Goal: Complete application form

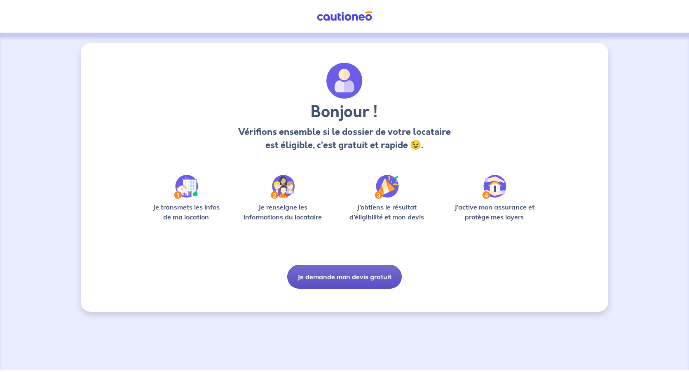
click at [343, 280] on button "Je demande mon devis gratuit" at bounding box center [344, 277] width 115 height 24
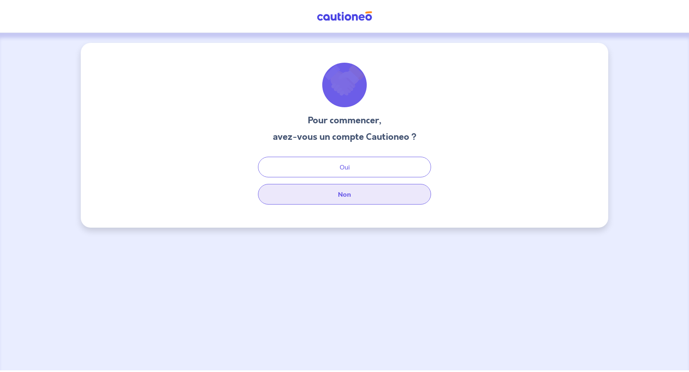
click at [348, 193] on button "Non" at bounding box center [344, 194] width 173 height 21
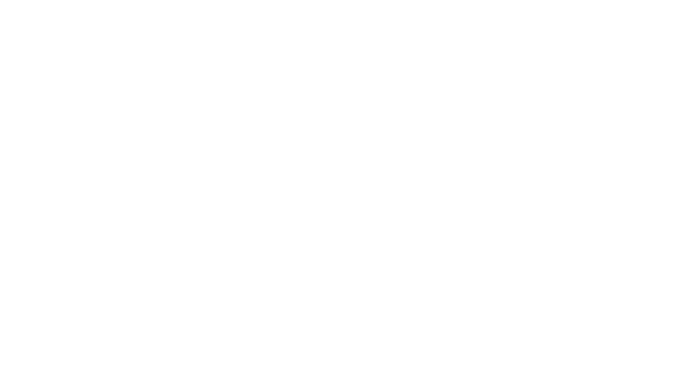
select select "FR"
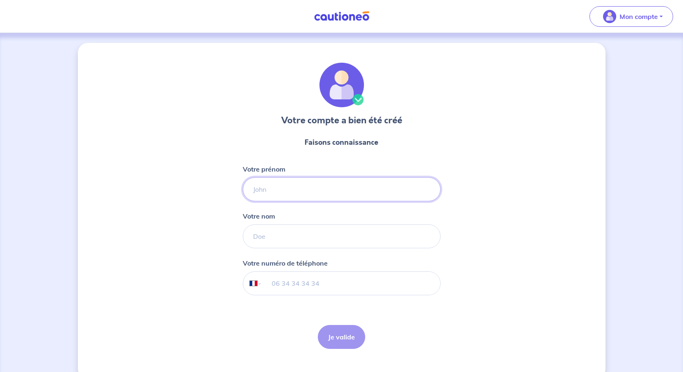
click at [264, 185] on input "Votre prénom" at bounding box center [342, 189] width 198 height 24
type input "[PERSON_NAME]"
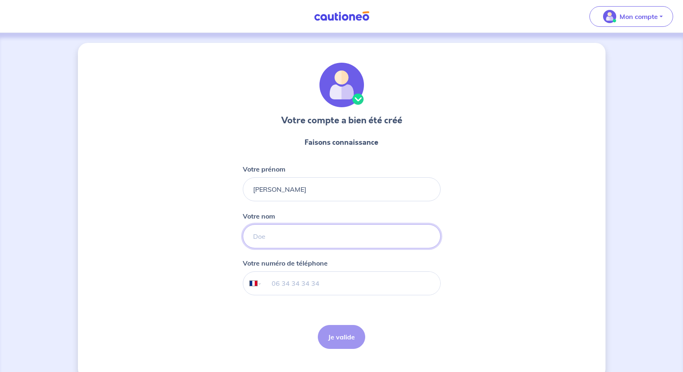
type input "bernet"
click at [288, 286] on input "tel" at bounding box center [351, 283] width 178 height 23
type input "[PHONE_NUMBER]"
click at [347, 337] on button "Je valide" at bounding box center [341, 337] width 47 height 24
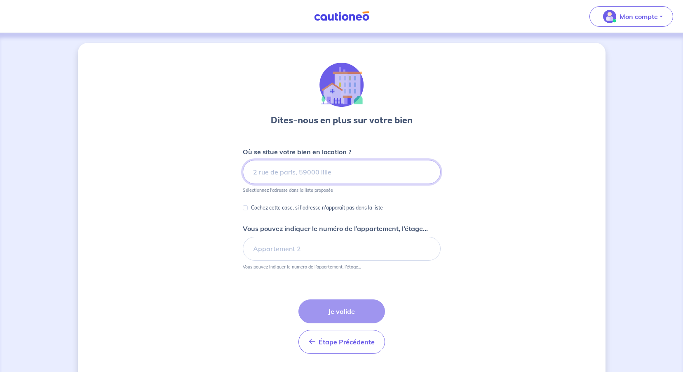
click at [322, 175] on input at bounding box center [342, 172] width 198 height 24
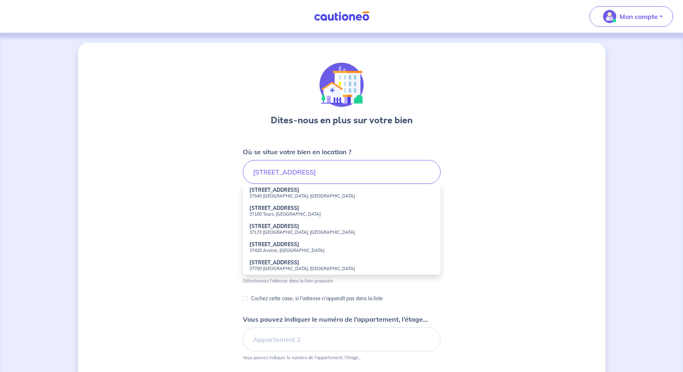
click at [298, 193] on strong "[STREET_ADDRESS]" at bounding box center [274, 190] width 50 height 6
type input "[STREET_ADDRESS]"
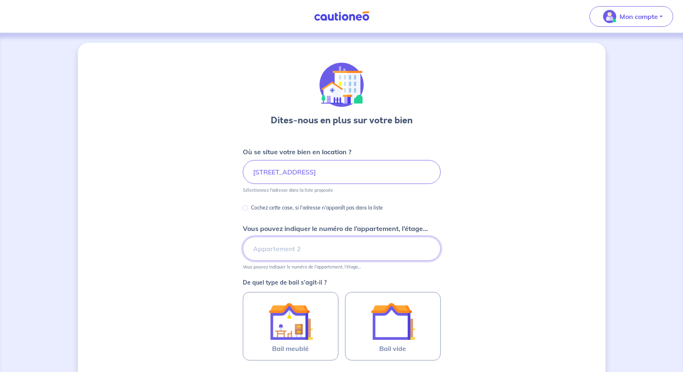
click at [280, 251] on input "Vous pouvez indiquer le numéro de l’appartement, l’étage..." at bounding box center [342, 249] width 198 height 24
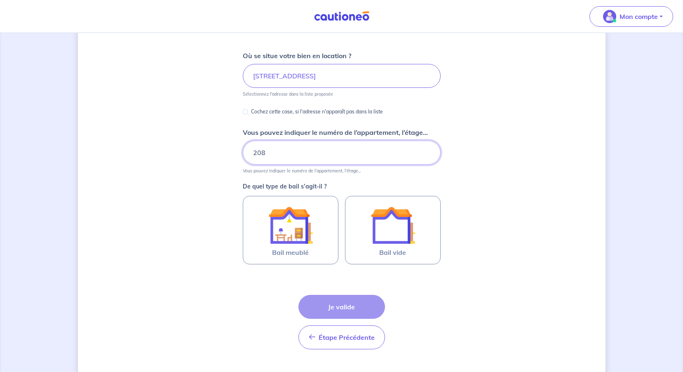
scroll to position [113, 0]
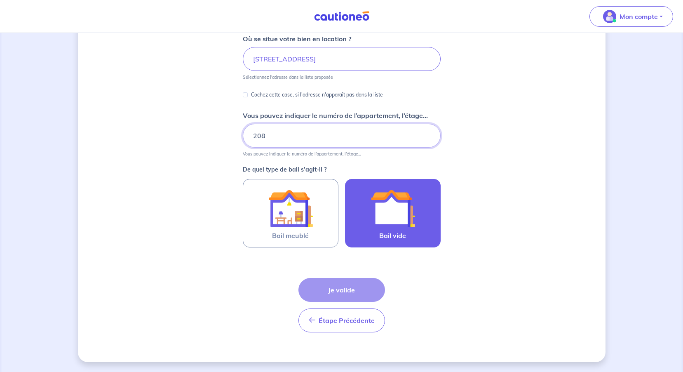
type input "208"
click at [397, 208] on img at bounding box center [393, 208] width 45 height 45
click at [0, 0] on input "Bail vide" at bounding box center [0, 0] width 0 height 0
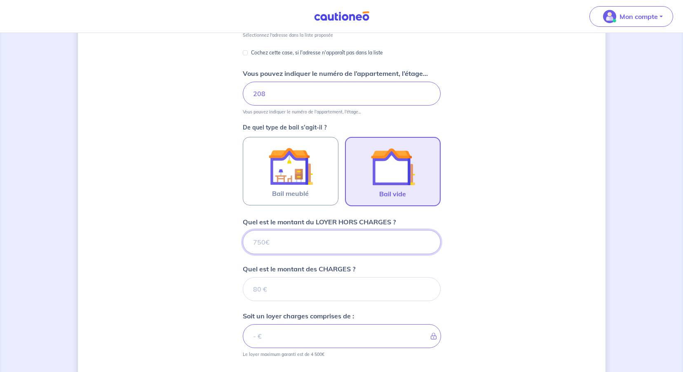
scroll to position [264, 0]
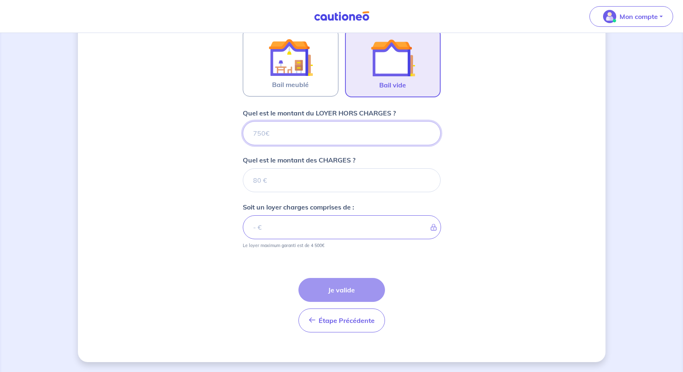
type input "7"
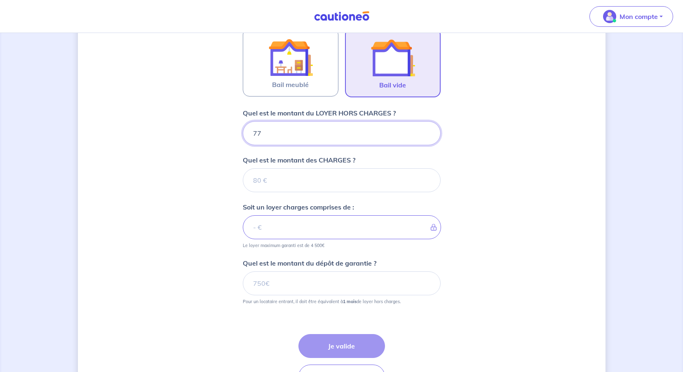
type input "779"
click at [276, 183] on input "Quel est le montant des CHARGES ?" at bounding box center [342, 180] width 198 height 24
type input "50"
type input "829"
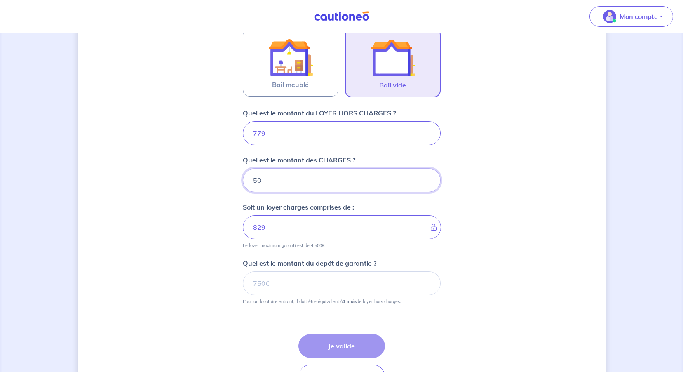
type input "50"
click at [273, 284] on input "Quel est le montant du dépôt de garantie ?" at bounding box center [342, 283] width 198 height 24
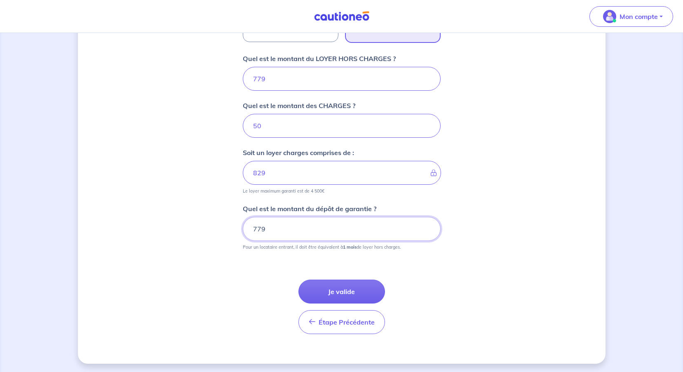
scroll to position [320, 0]
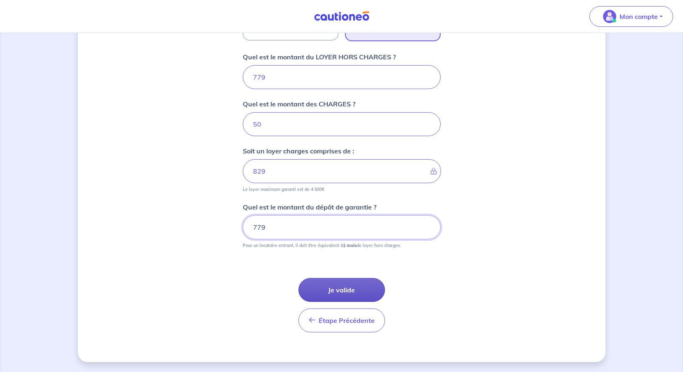
type input "779"
click at [339, 287] on button "Je valide" at bounding box center [341, 290] width 87 height 24
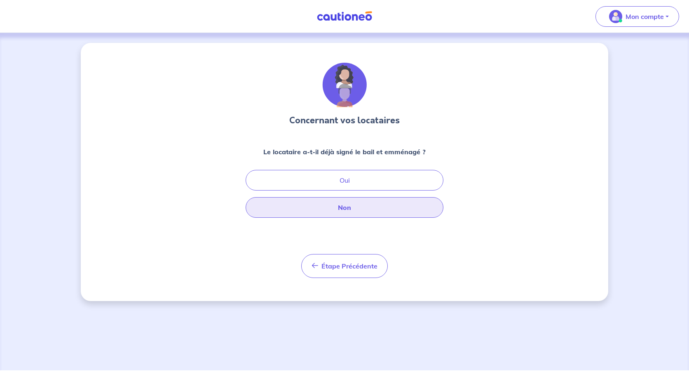
click at [397, 210] on button "Non" at bounding box center [345, 207] width 198 height 21
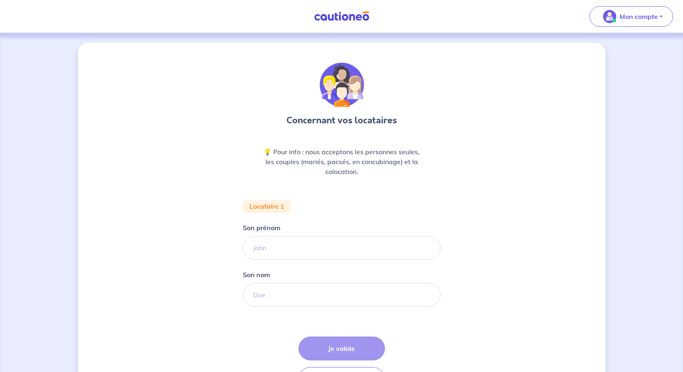
click at [268, 151] on p "💡 Pour info : nous acceptons les personnes seules, les couples (mariés, pacsés,…" at bounding box center [342, 162] width 158 height 30
click at [299, 166] on p "💡 Pour info : nous acceptons les personnes seules, les couples (mariés, pacsés,…" at bounding box center [342, 162] width 158 height 30
click at [372, 171] on p "💡 Pour info : nous acceptons les personnes seules, les couples (mariés, pacsés,…" at bounding box center [342, 162] width 158 height 30
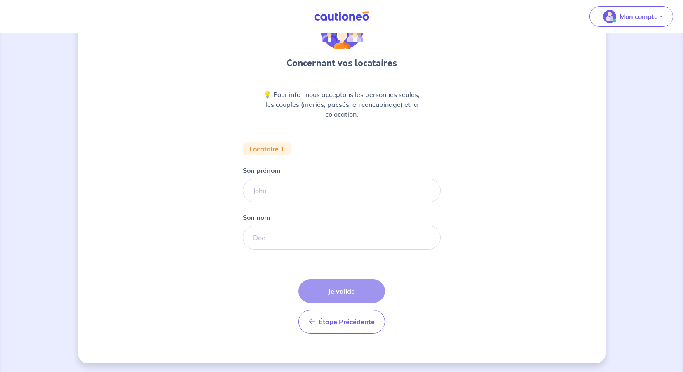
scroll to position [59, 0]
click at [350, 297] on div "Étape Précédente Précédent Je valide Je valide" at bounding box center [341, 305] width 87 height 54
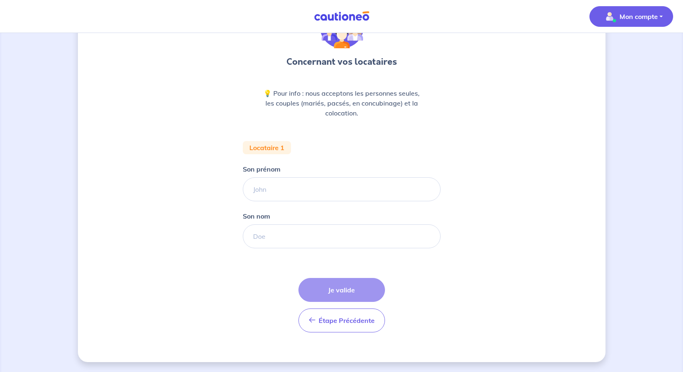
click at [617, 16] on span "Mon compte" at bounding box center [629, 16] width 58 height 13
click at [616, 52] on link "Mes informations" at bounding box center [623, 51] width 66 height 13
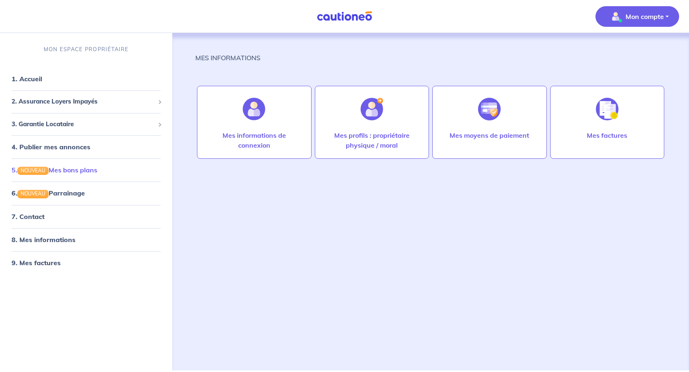
click at [72, 169] on link "5. NOUVEAU Mes bons plans" at bounding box center [55, 170] width 86 height 8
click at [670, 7] on button "Mon compte" at bounding box center [638, 16] width 84 height 21
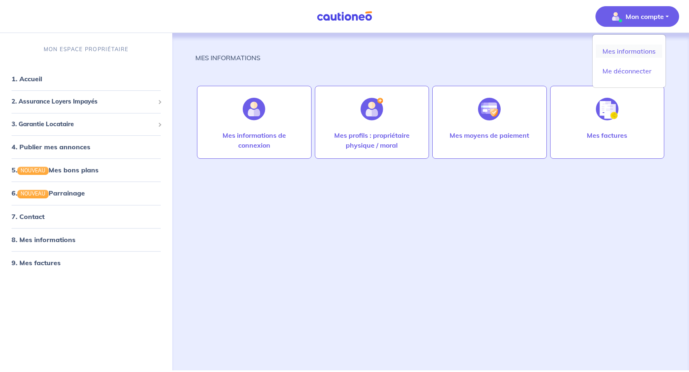
click at [631, 52] on link "Mes informations" at bounding box center [629, 51] width 66 height 13
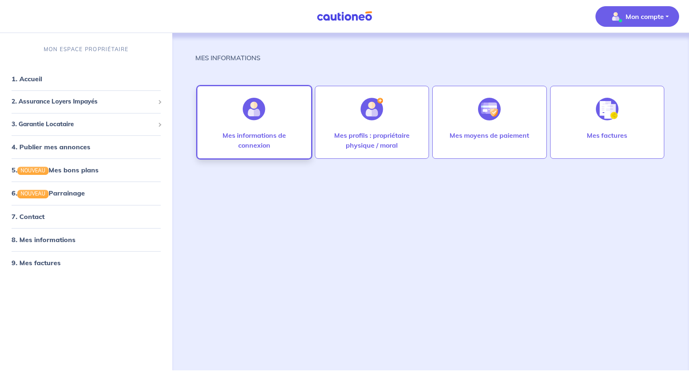
click at [209, 122] on div "Mes informations de connexion" at bounding box center [254, 122] width 115 height 73
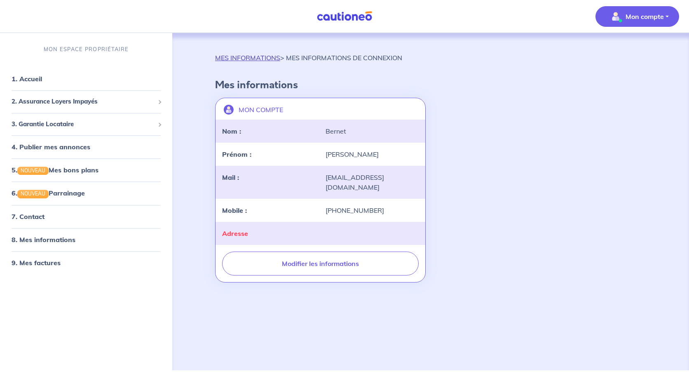
click at [250, 57] on link "MES INFORMATIONS" at bounding box center [247, 58] width 65 height 8
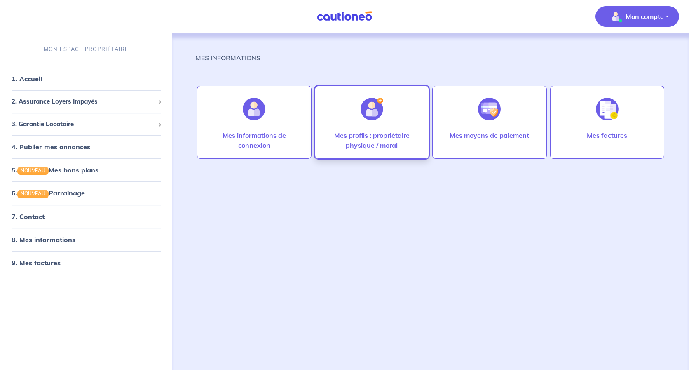
click at [404, 149] on p "Mes profils : propriétaire physique / moral" at bounding box center [372, 140] width 97 height 20
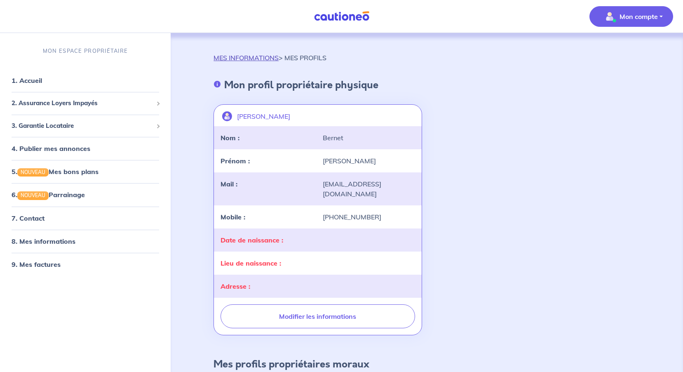
click at [238, 58] on link "MES INFORMATIONS" at bounding box center [246, 58] width 65 height 8
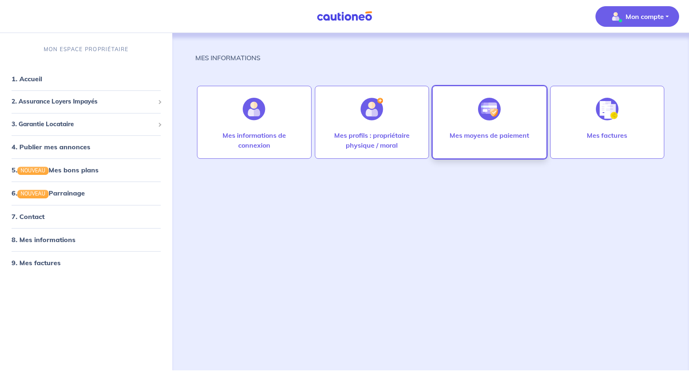
click at [504, 125] on div at bounding box center [490, 109] width 36 height 42
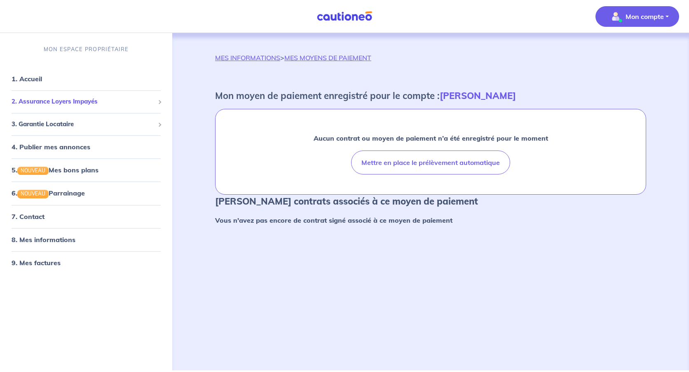
click at [49, 99] on span "2. Assurance Loyers Impayés" at bounding box center [83, 101] width 143 height 9
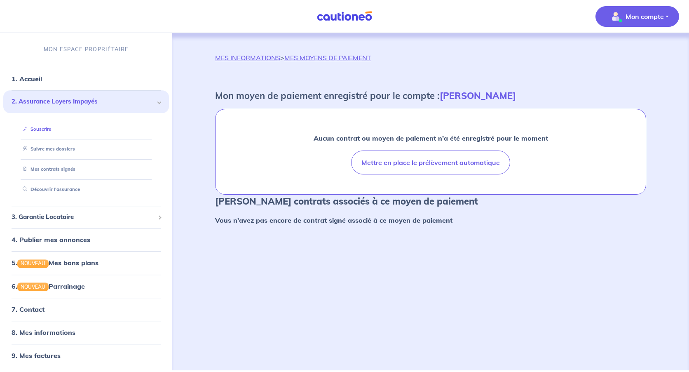
click at [50, 130] on link "Souscrire" at bounding box center [35, 129] width 32 height 6
click at [46, 214] on span "3. Garantie Locataire" at bounding box center [83, 216] width 143 height 9
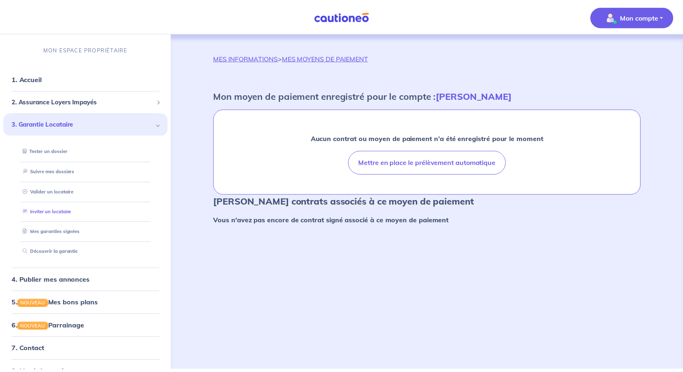
scroll to position [41, 0]
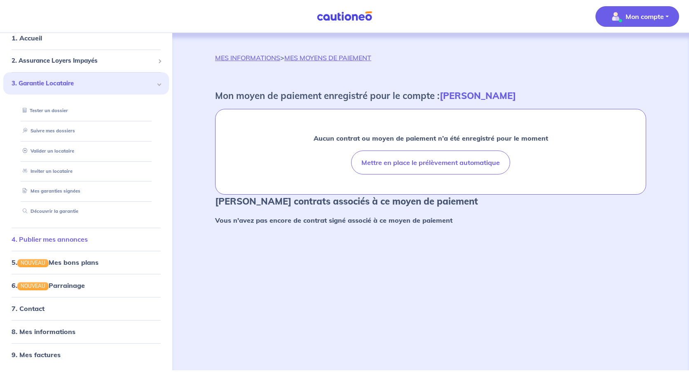
click at [40, 237] on link "4. Publier mes annonces" at bounding box center [50, 239] width 76 height 8
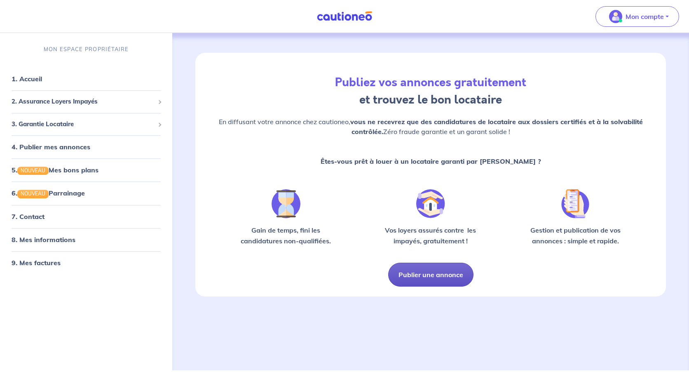
click at [410, 273] on button "Publier une annonce" at bounding box center [430, 275] width 85 height 24
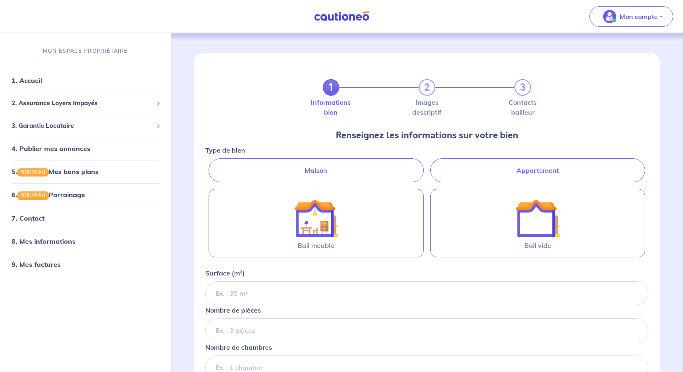
click at [515, 167] on label "Appartement" at bounding box center [537, 170] width 215 height 24
click at [211, 164] on input "Appartement" at bounding box center [207, 160] width 5 height 5
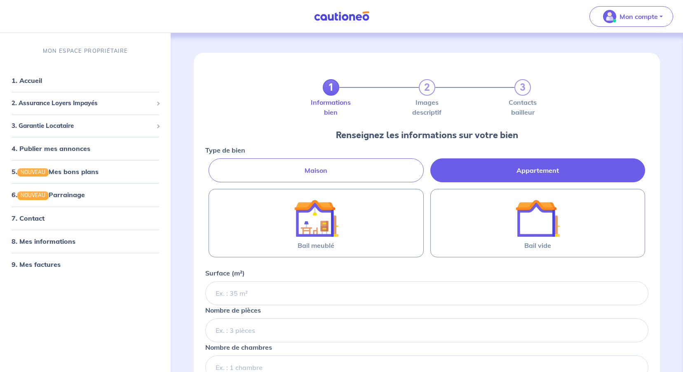
radio input "true"
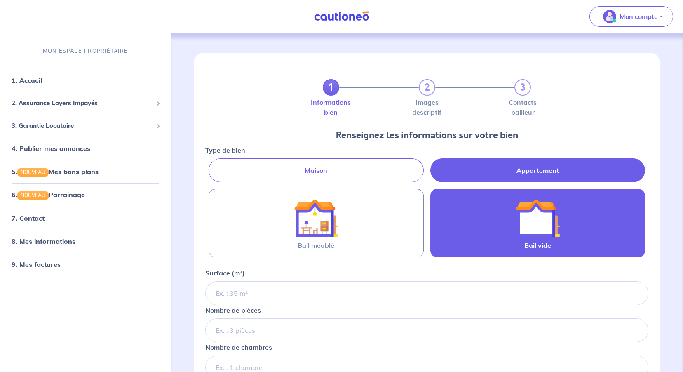
click at [524, 208] on img at bounding box center [537, 218] width 45 height 45
click at [0, 0] on input "Bail vide" at bounding box center [0, 0] width 0 height 0
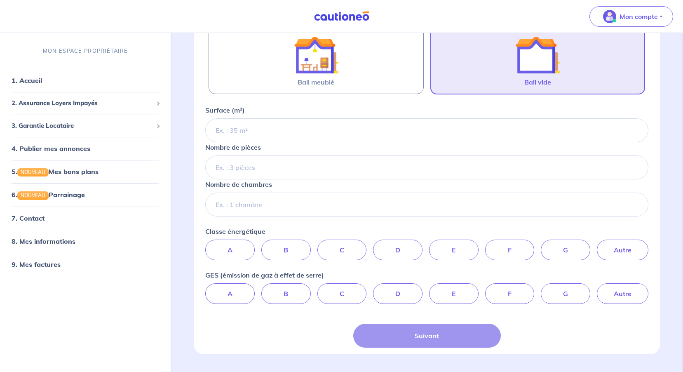
scroll to position [165, 0]
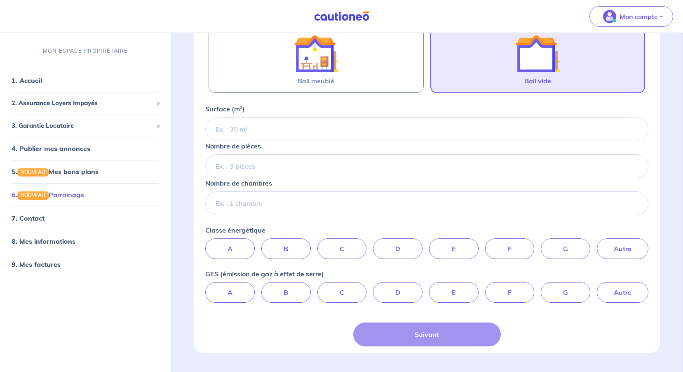
click at [71, 198] on link "6. NOUVEAU Parrainage" at bounding box center [48, 195] width 73 height 8
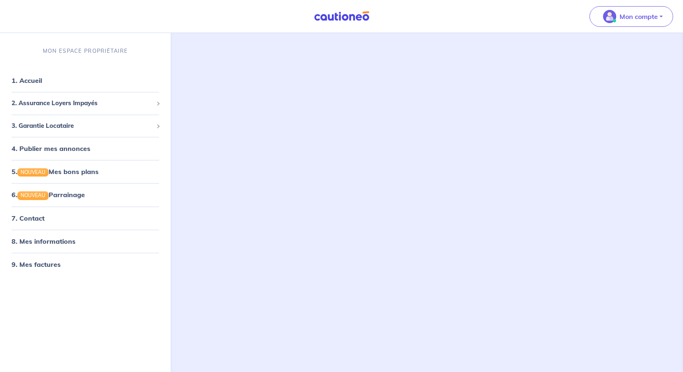
scroll to position [82, 0]
click at [41, 81] on link "1. Accueil" at bounding box center [27, 80] width 30 height 8
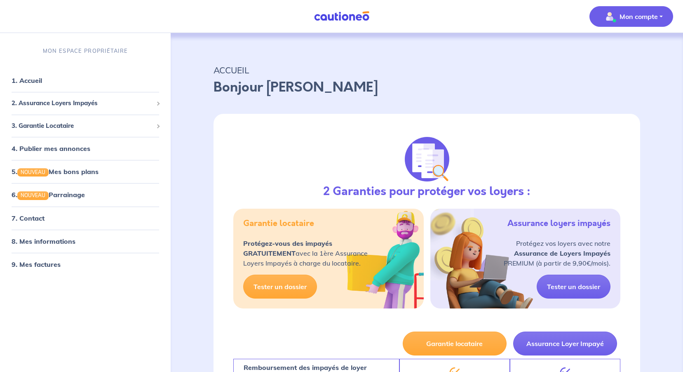
click at [648, 16] on p "Mon compte" at bounding box center [639, 17] width 38 height 10
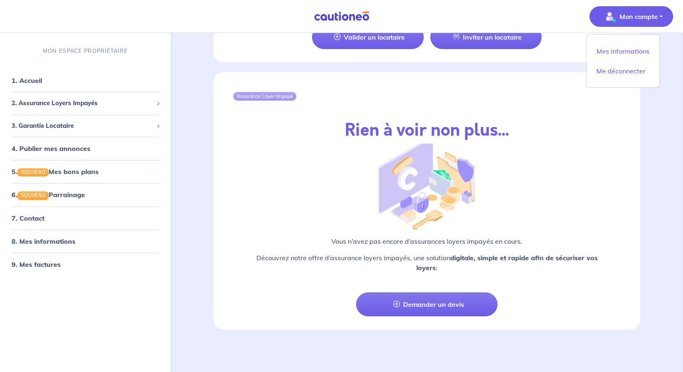
scroll to position [866, 0]
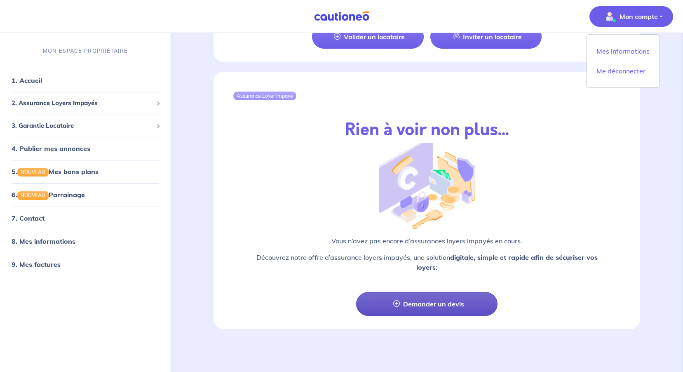
click at [434, 302] on link "Demander un devis" at bounding box center [427, 304] width 142 height 24
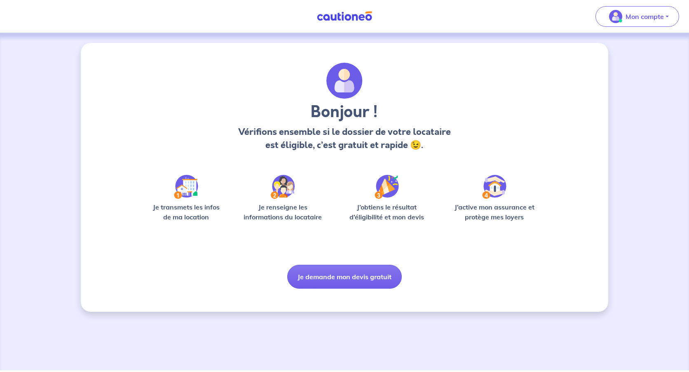
click at [643, 139] on div "Bonjour ! Vérifions ensemble si le dossier de votre locataire est éligible, c’e…" at bounding box center [344, 201] width 689 height 337
click at [52, 131] on div "Bonjour ! Vérifions ensemble si le dossier de votre locataire est éligible, c’e…" at bounding box center [344, 201] width 689 height 337
